Goal: Communication & Community: Answer question/provide support

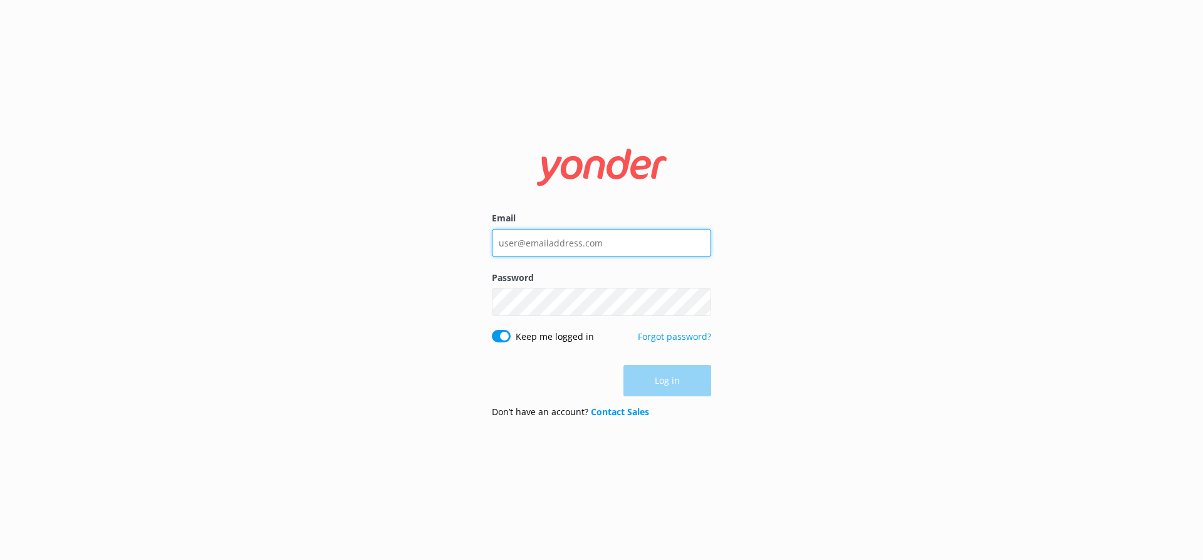
type input "[EMAIL_ADDRESS][DOMAIN_NAME]"
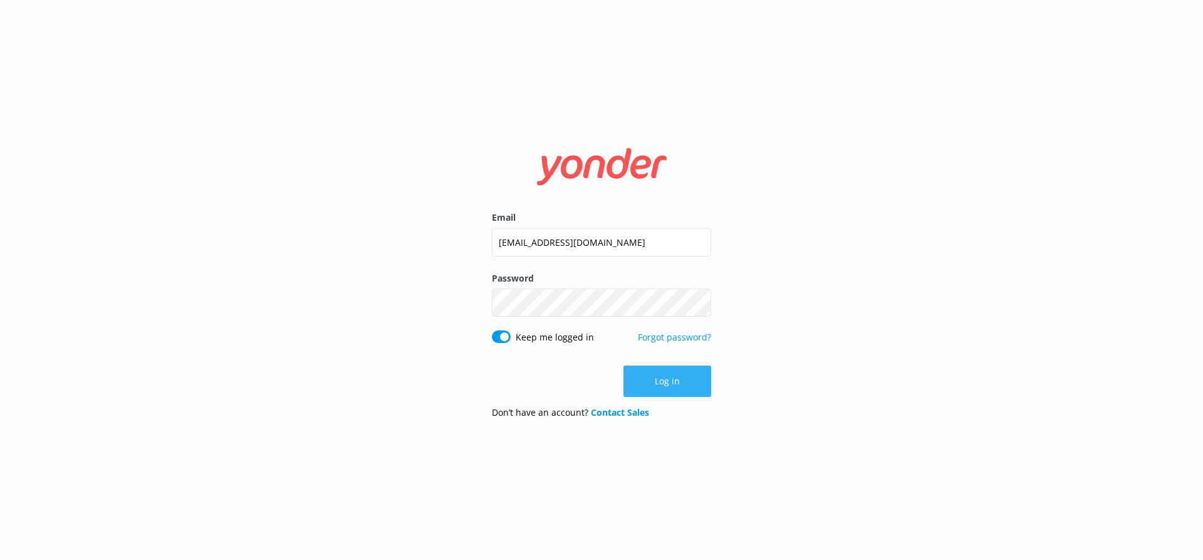
click at [669, 389] on div "Log in" at bounding box center [601, 380] width 219 height 31
click at [666, 384] on button "Log in" at bounding box center [668, 380] width 88 height 31
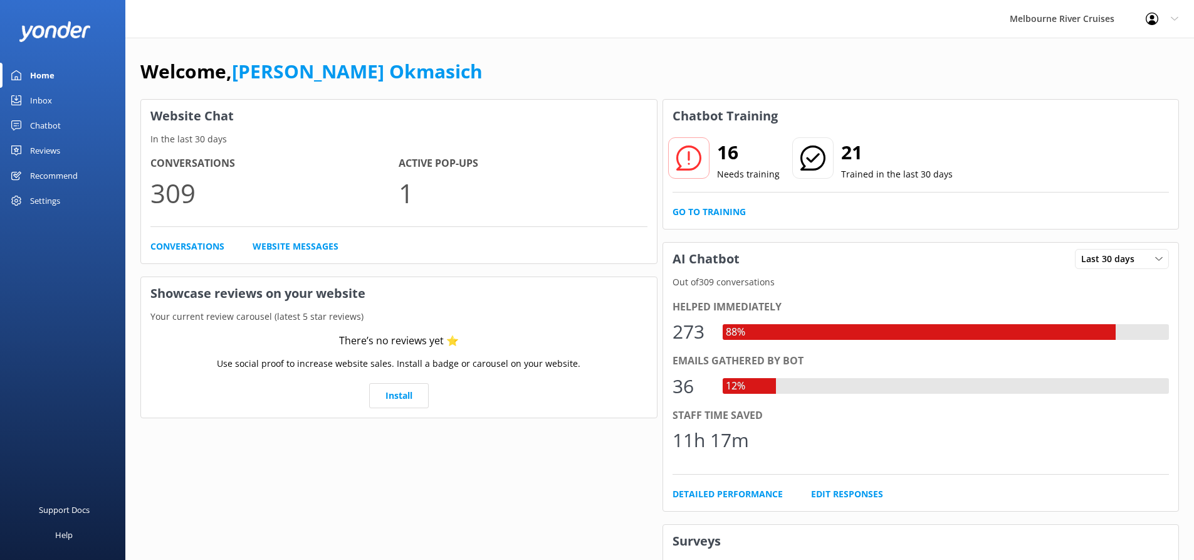
click at [49, 103] on div "Inbox" at bounding box center [41, 100] width 22 height 25
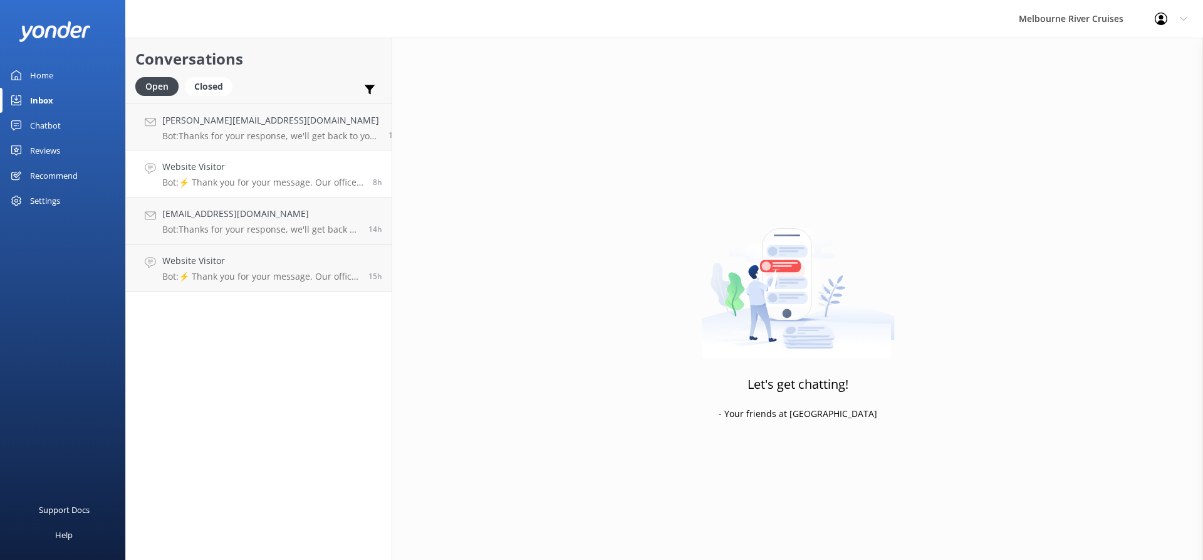
click at [290, 169] on h4 "Website Visitor" at bounding box center [262, 167] width 201 height 14
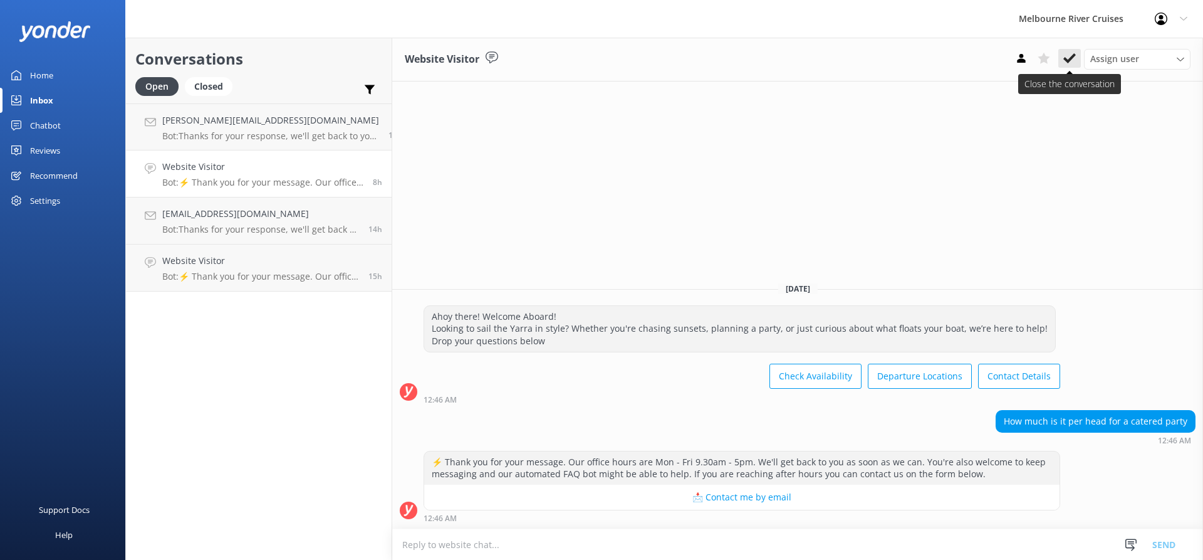
click at [1068, 60] on use at bounding box center [1070, 58] width 13 height 10
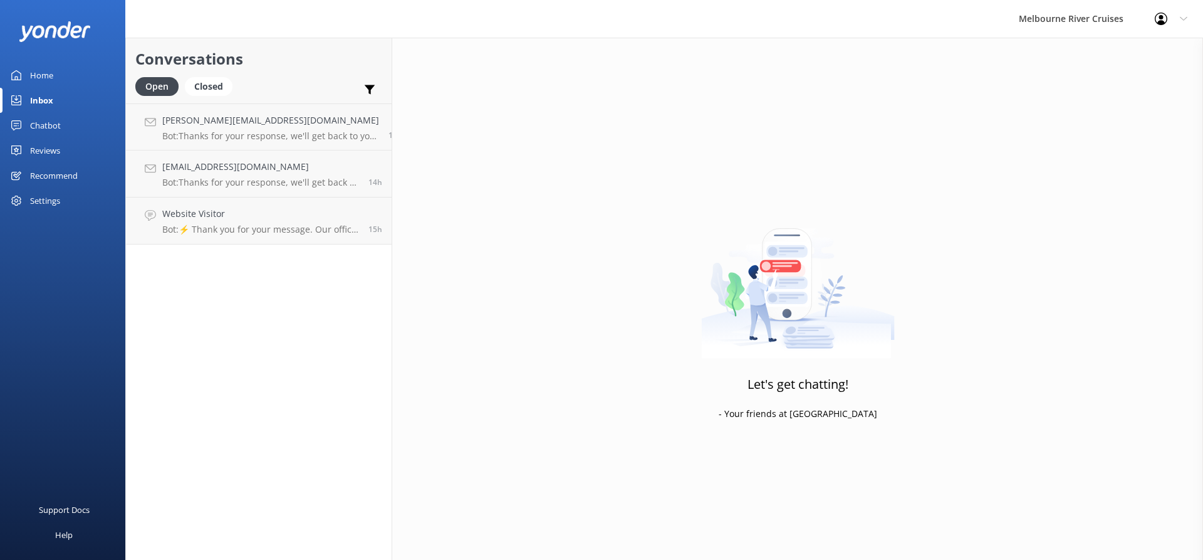
click at [276, 268] on div "Conversations Open Closed Important Assigned to me Unassigned samlbeasley@hotma…" at bounding box center [258, 299] width 267 height 522
drag, startPoint x: 315, startPoint y: 239, endPoint x: 356, endPoint y: 223, distance: 44.5
click at [314, 239] on link "Website Visitor Bot: ⚡ Thank you for your message. Our office hours are Mon - F…" at bounding box center [259, 220] width 266 height 47
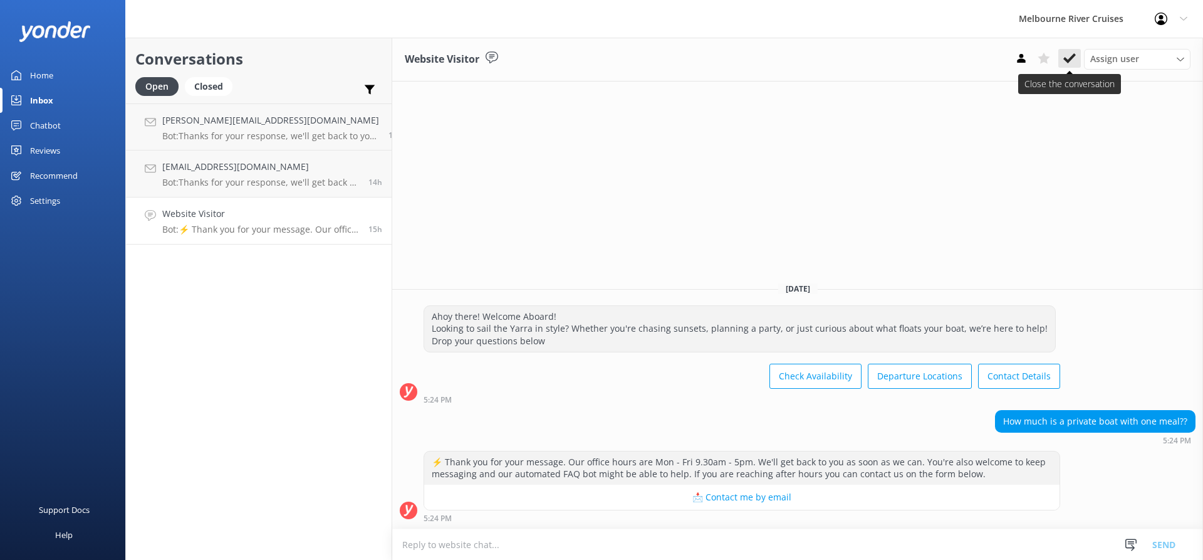
click at [1072, 63] on icon at bounding box center [1070, 58] width 13 height 13
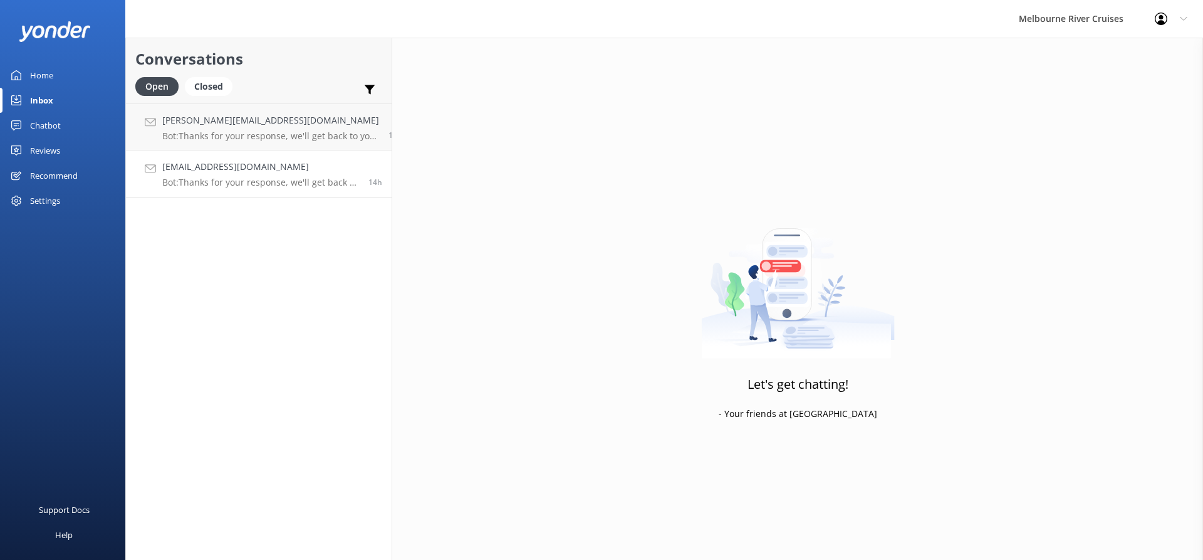
click at [273, 172] on h4 "alancindy@bigpond.com" at bounding box center [260, 167] width 197 height 14
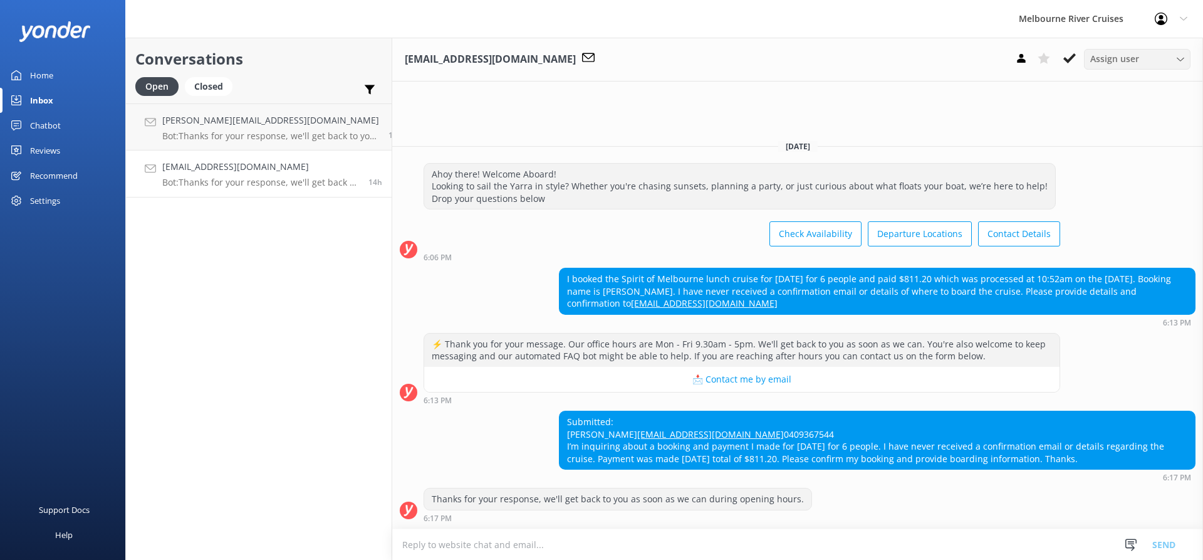
click at [1145, 62] on div "Assign user" at bounding box center [1137, 59] width 100 height 14
click at [1125, 164] on div "Tatum Okmasich" at bounding box center [1139, 161] width 97 height 13
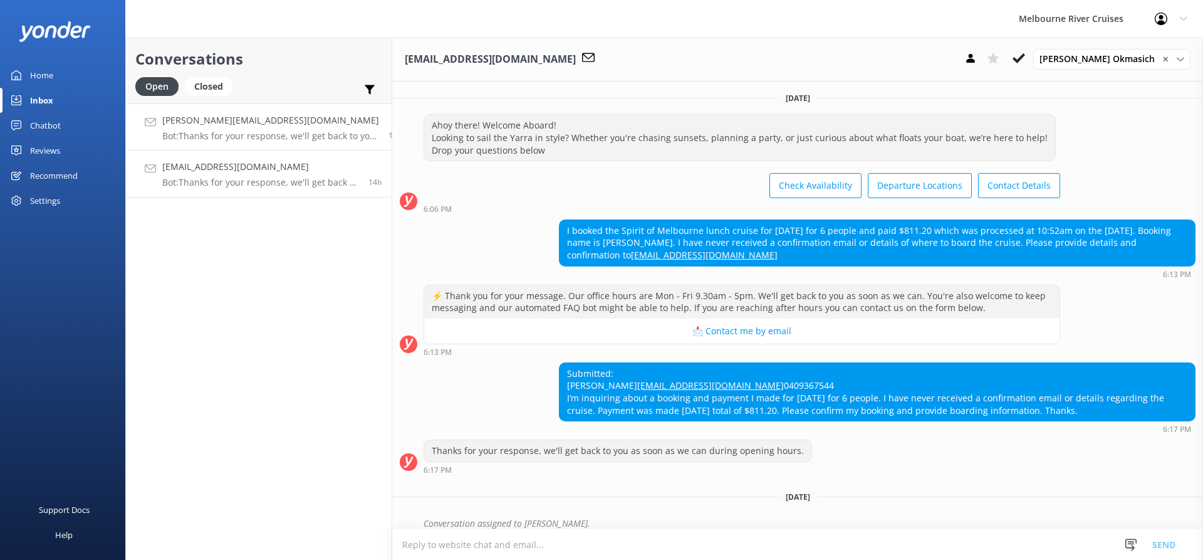
scroll to position [36, 0]
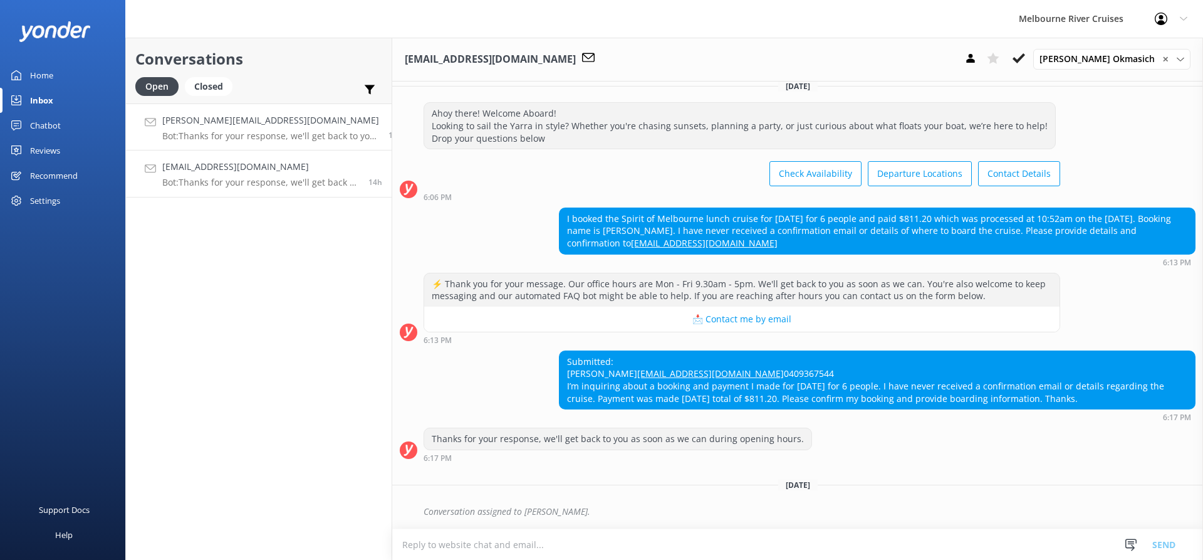
click at [243, 130] on div "samlbeasley@hotmail.com Bot: Thanks for your response, we'll get back to you as…" at bounding box center [270, 126] width 217 height 27
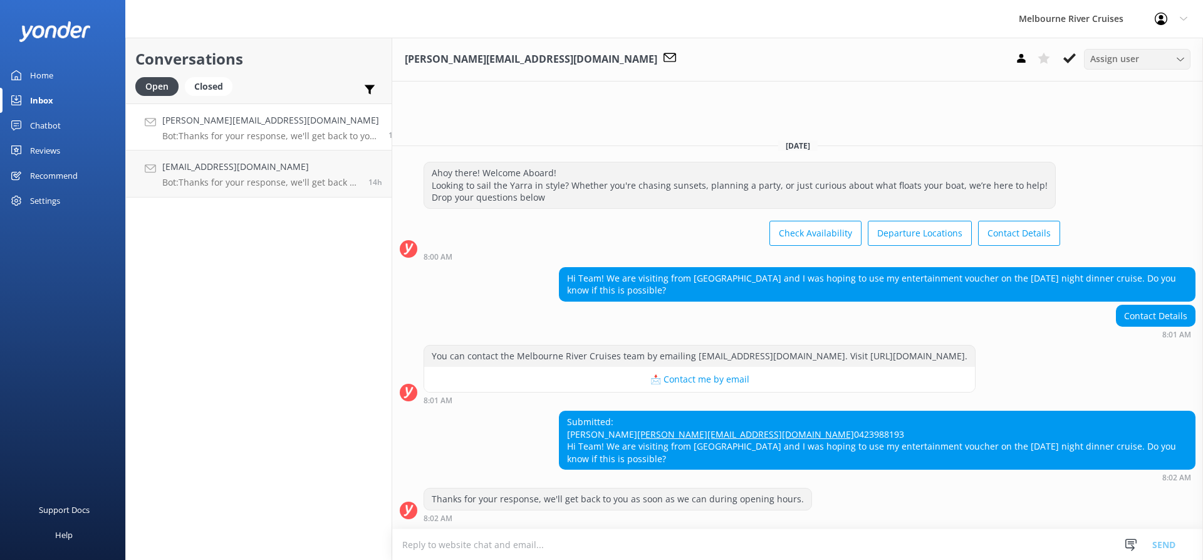
click at [1175, 59] on div "Assign user" at bounding box center [1137, 59] width 100 height 14
click at [1117, 234] on link "Renata" at bounding box center [1141, 236] width 112 height 25
